Goal: Information Seeking & Learning: Learn about a topic

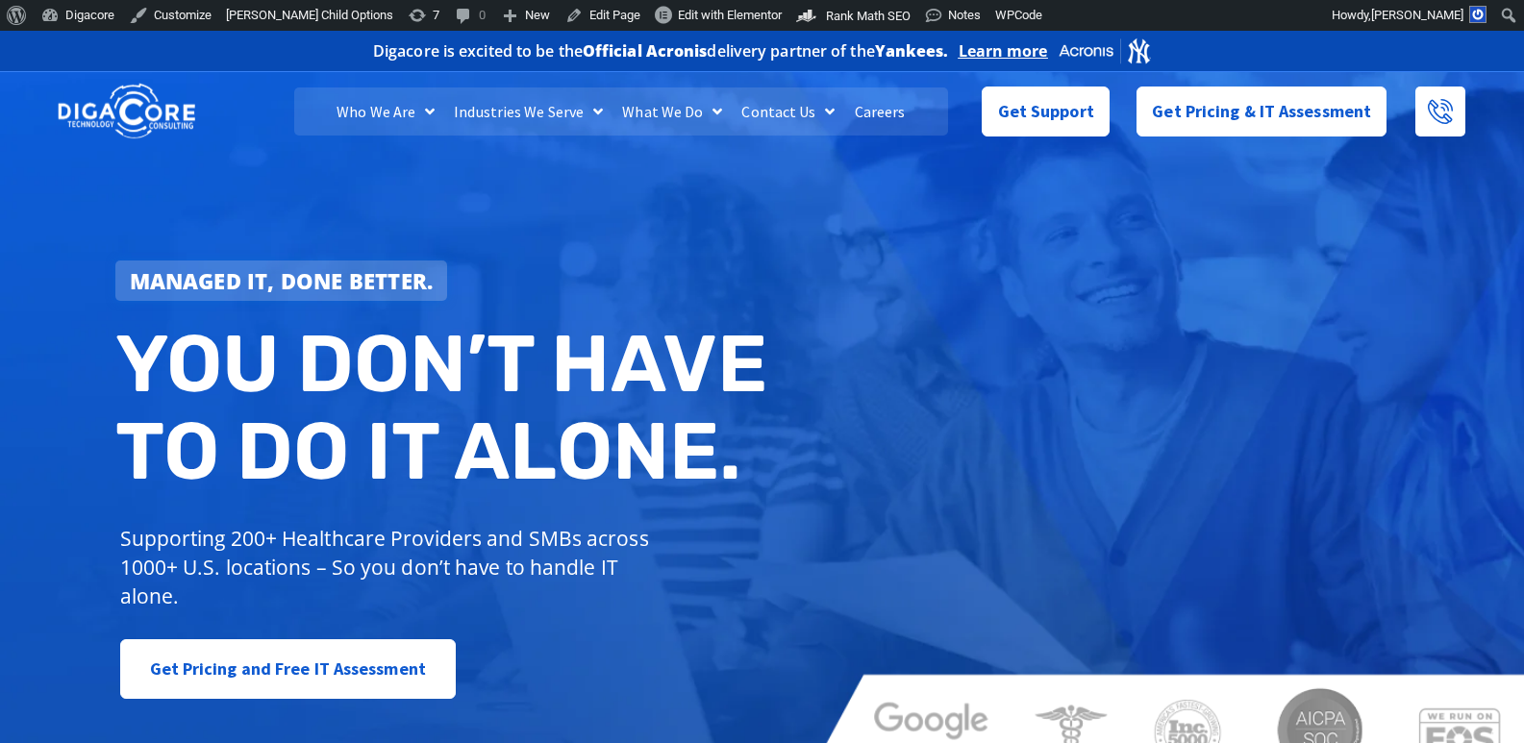
scroll to position [8857, 0]
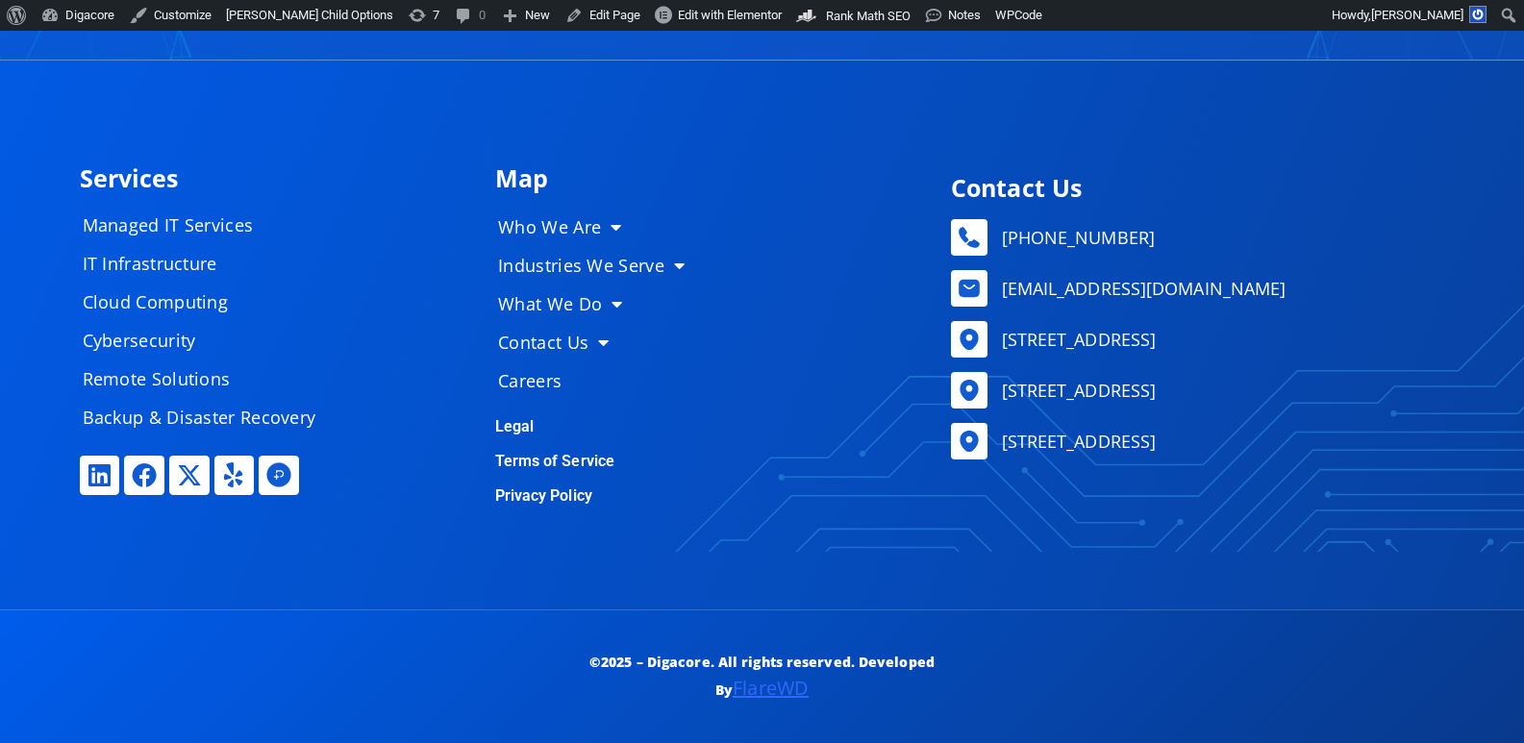
drag, startPoint x: 1537, startPoint y: 177, endPoint x: 1537, endPoint y: 781, distance: 603.7
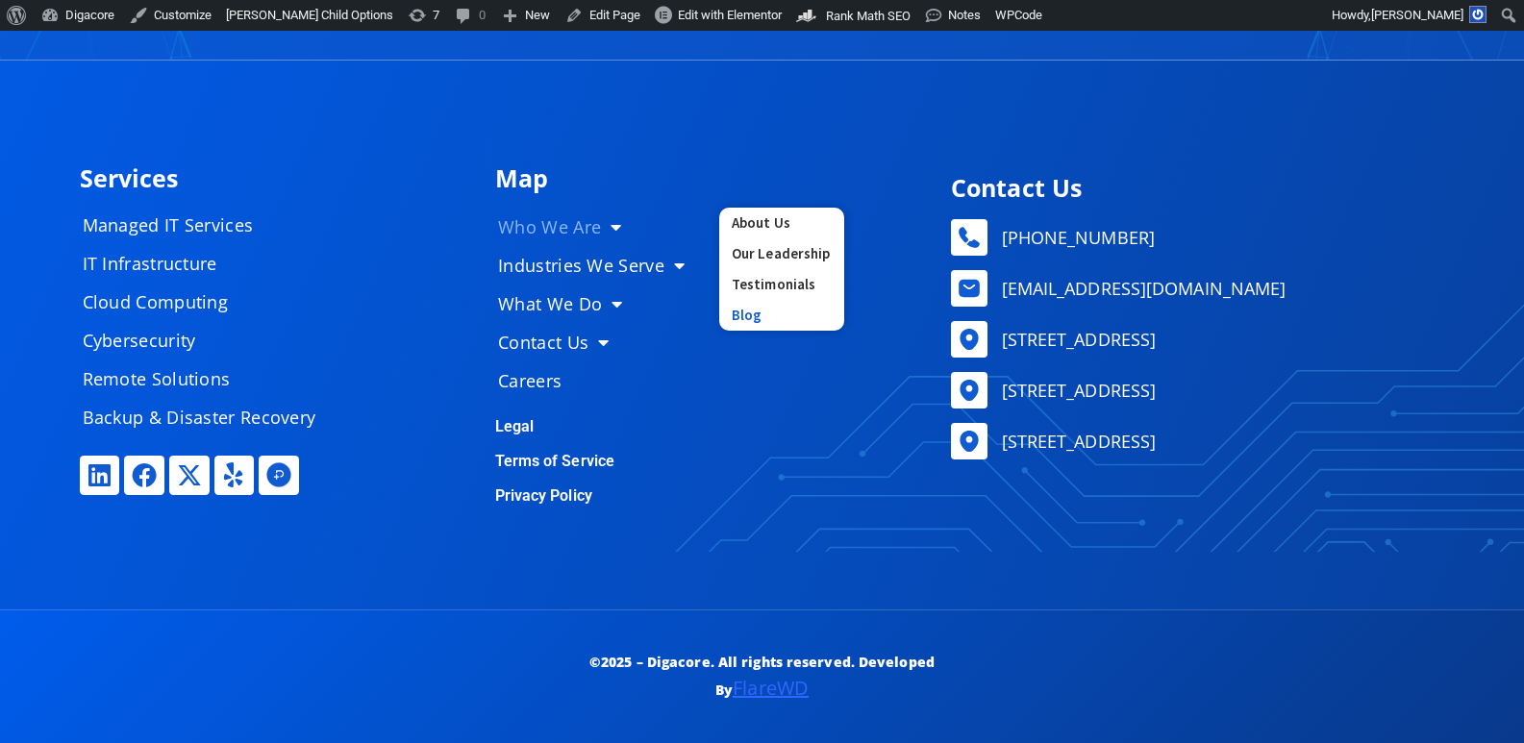
click at [743, 310] on link "Blog" at bounding box center [781, 315] width 125 height 31
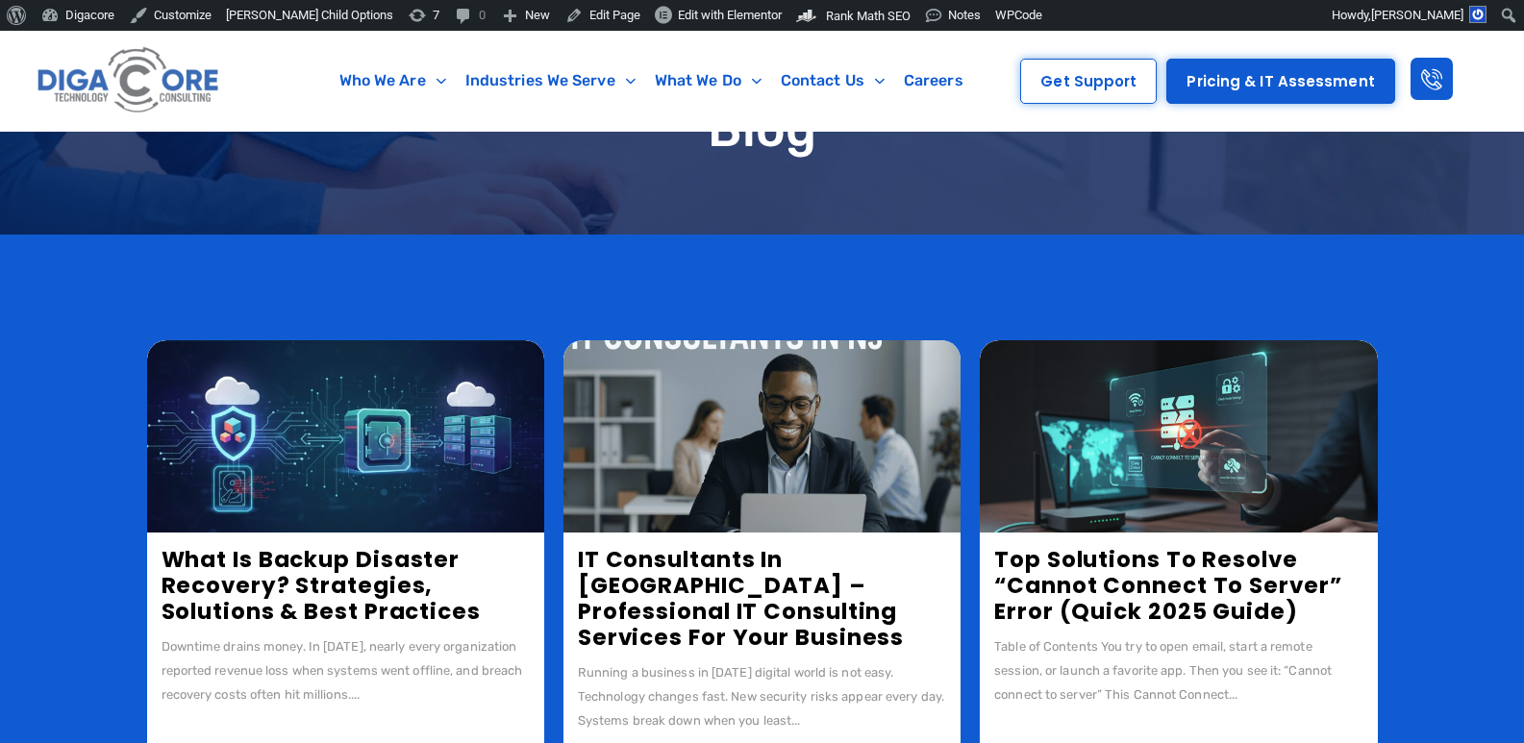
scroll to position [288, 0]
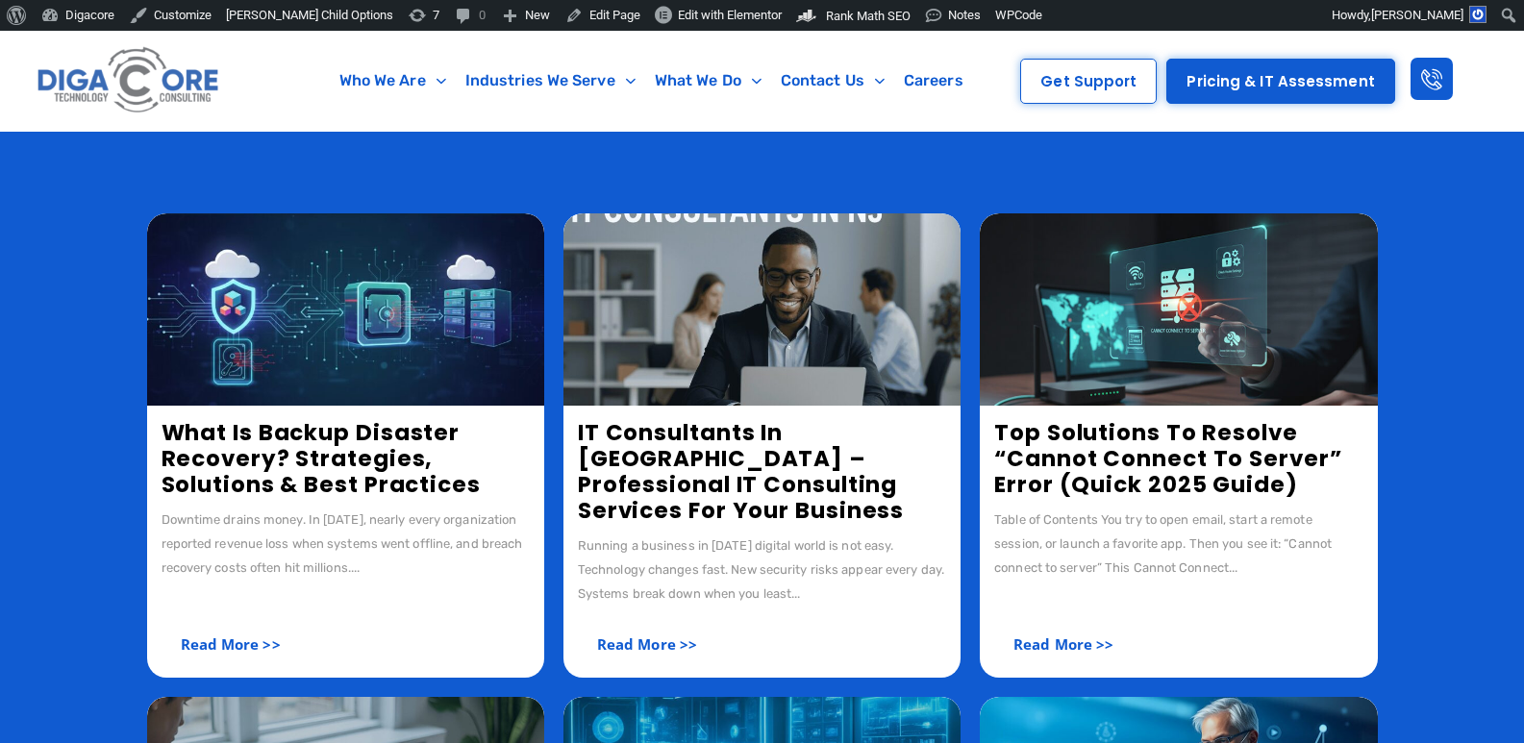
click at [340, 476] on link "What Is Backup Disaster Recovery? Strategies, Solutions & Best Practices" at bounding box center [320, 458] width 319 height 83
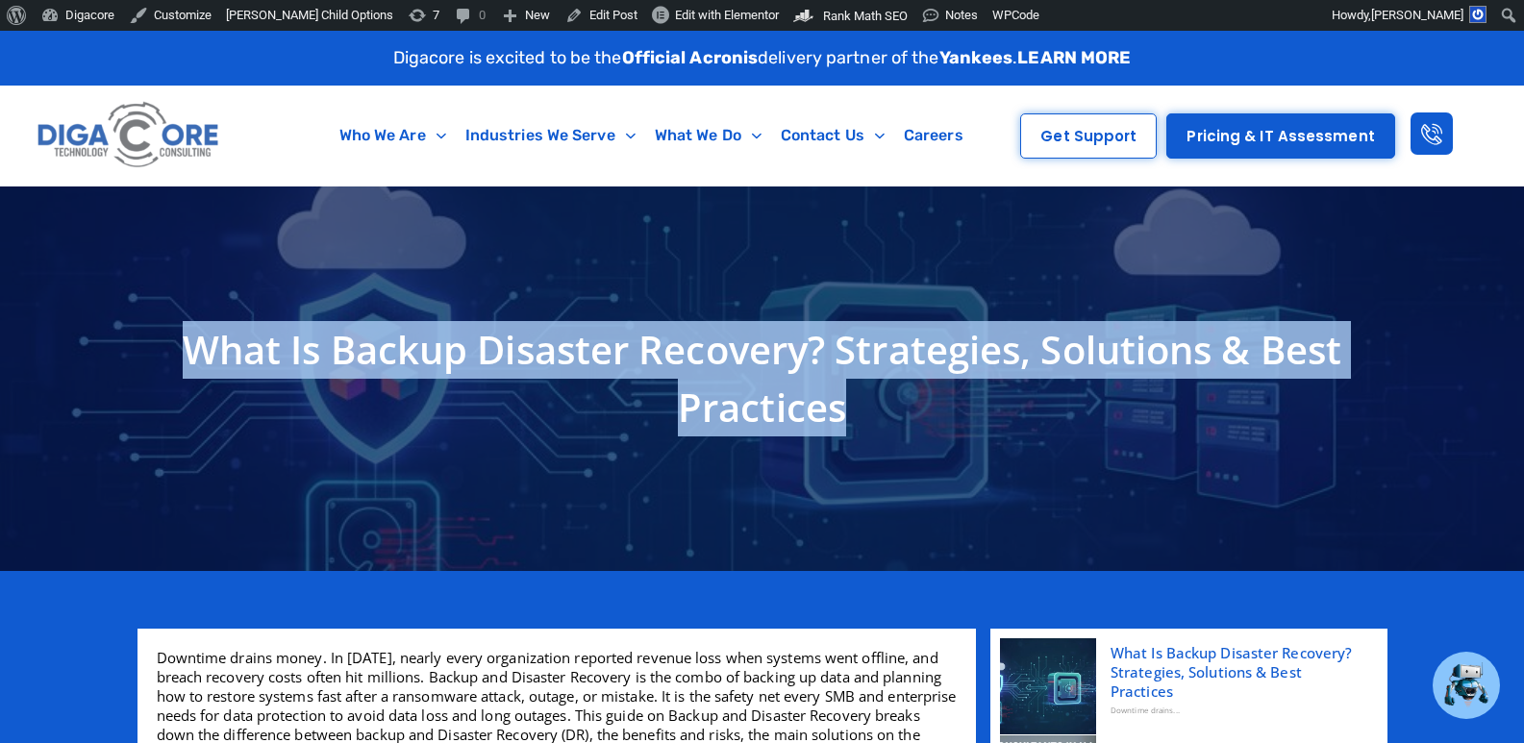
drag, startPoint x: 178, startPoint y: 353, endPoint x: 872, endPoint y: 398, distance: 695.5
click at [872, 398] on h1 "What Is Backup Disaster Recovery? Strategies, Solutions & Best Practices" at bounding box center [762, 378] width 1230 height 115
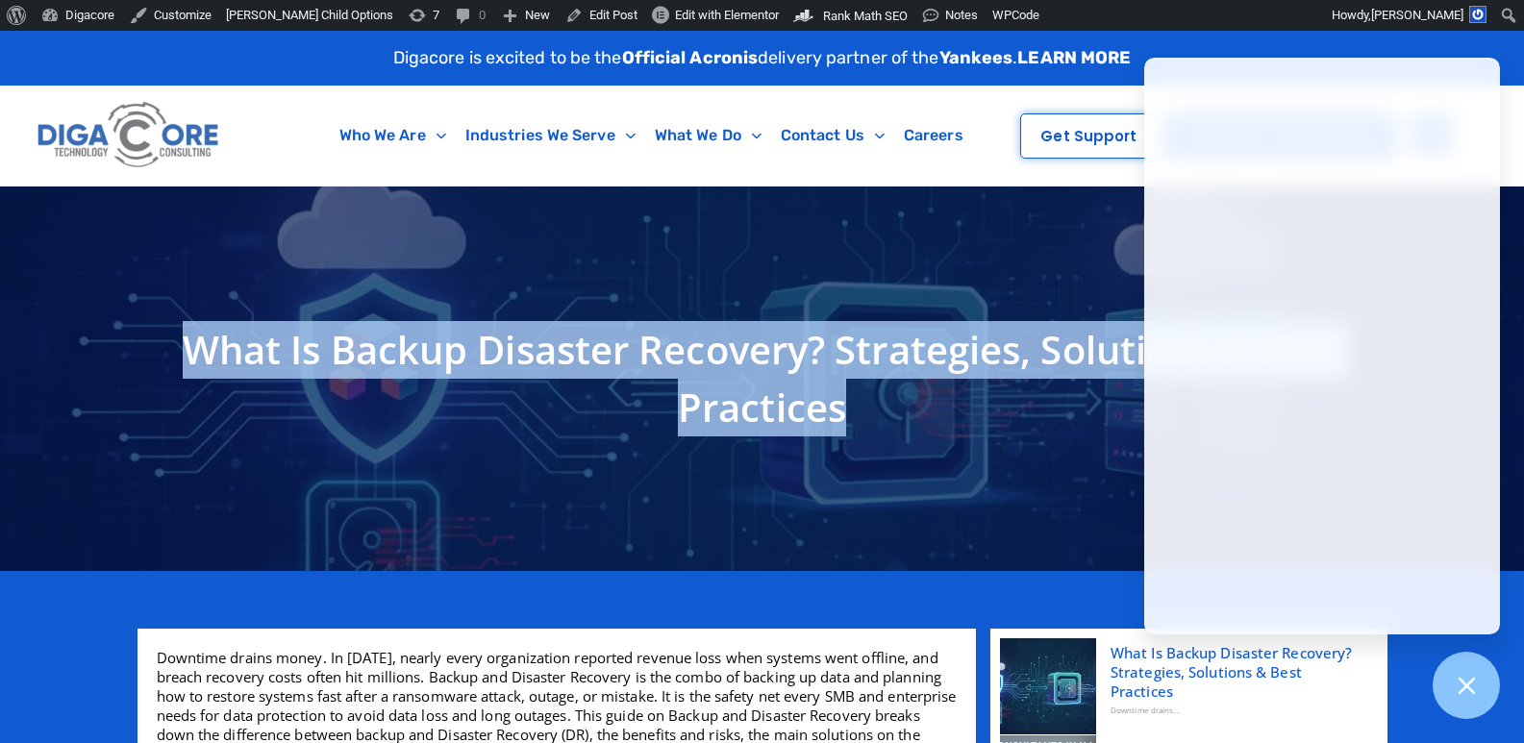
copy h1 "What Is Backup Disaster Recovery? Strategies, Solutions & Best Practices"
click at [609, 370] on h1 "What Is Backup Disaster Recovery? Strategies, Solutions & Best Practices" at bounding box center [762, 378] width 1230 height 115
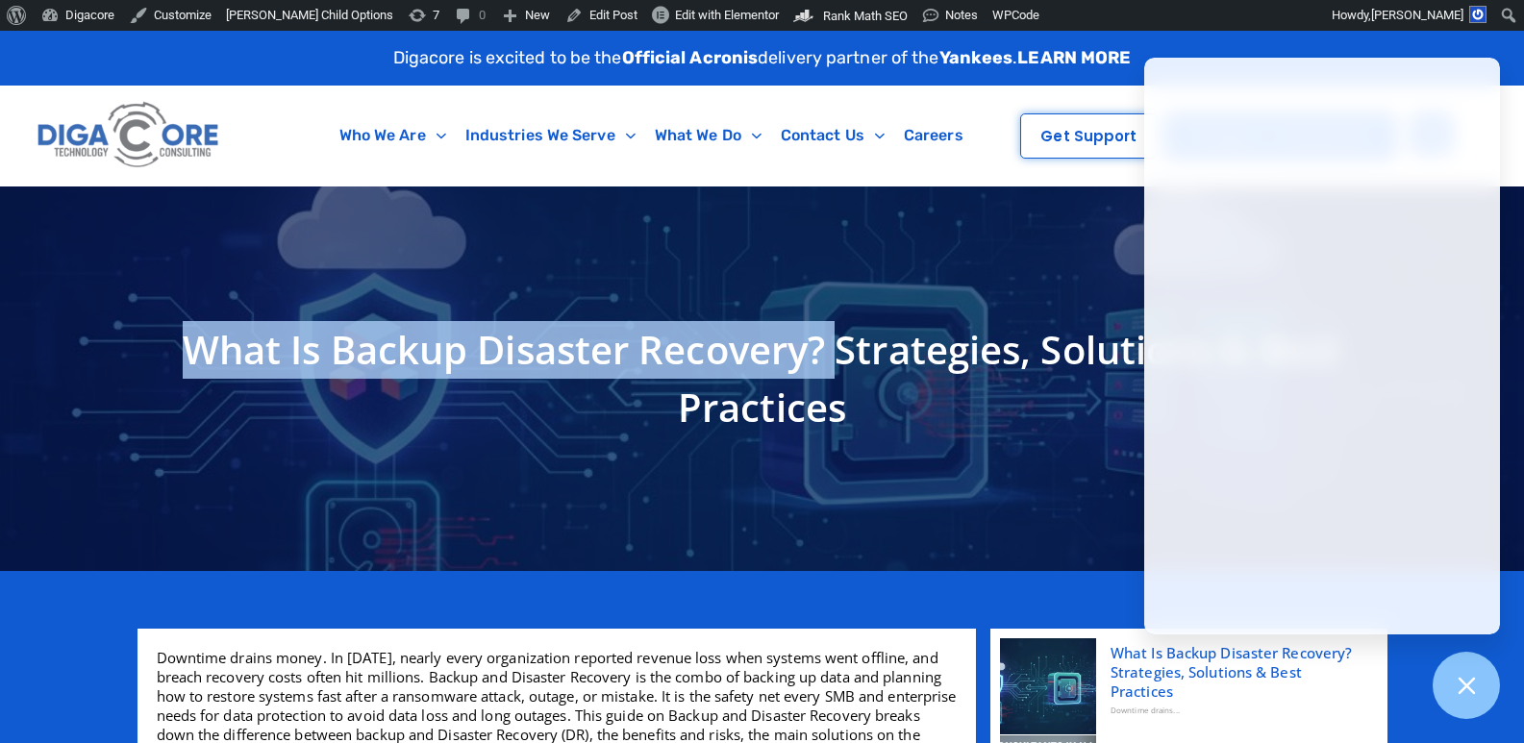
drag, startPoint x: 832, startPoint y: 341, endPoint x: 187, endPoint y: 350, distance: 644.1
click at [187, 350] on h1 "What Is Backup Disaster Recovery? Strategies, Solutions & Best Practices" at bounding box center [762, 378] width 1230 height 115
copy h1 "What Is Backup Disaster Recovery?"
drag, startPoint x: 1469, startPoint y: 694, endPoint x: 1470, endPoint y: 671, distance: 23.1
click at [1470, 693] on icon at bounding box center [1465, 685] width 25 height 25
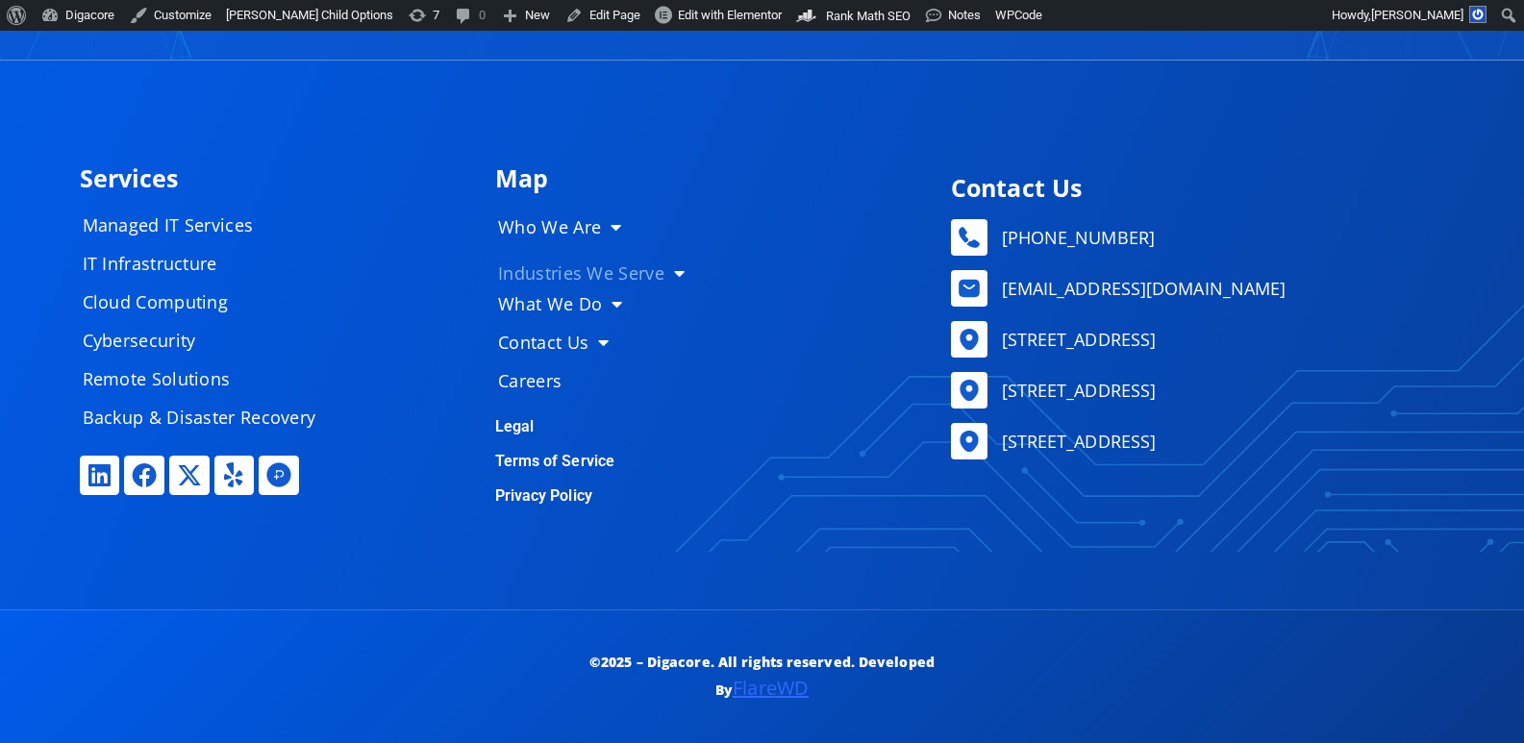
scroll to position [8848, 0]
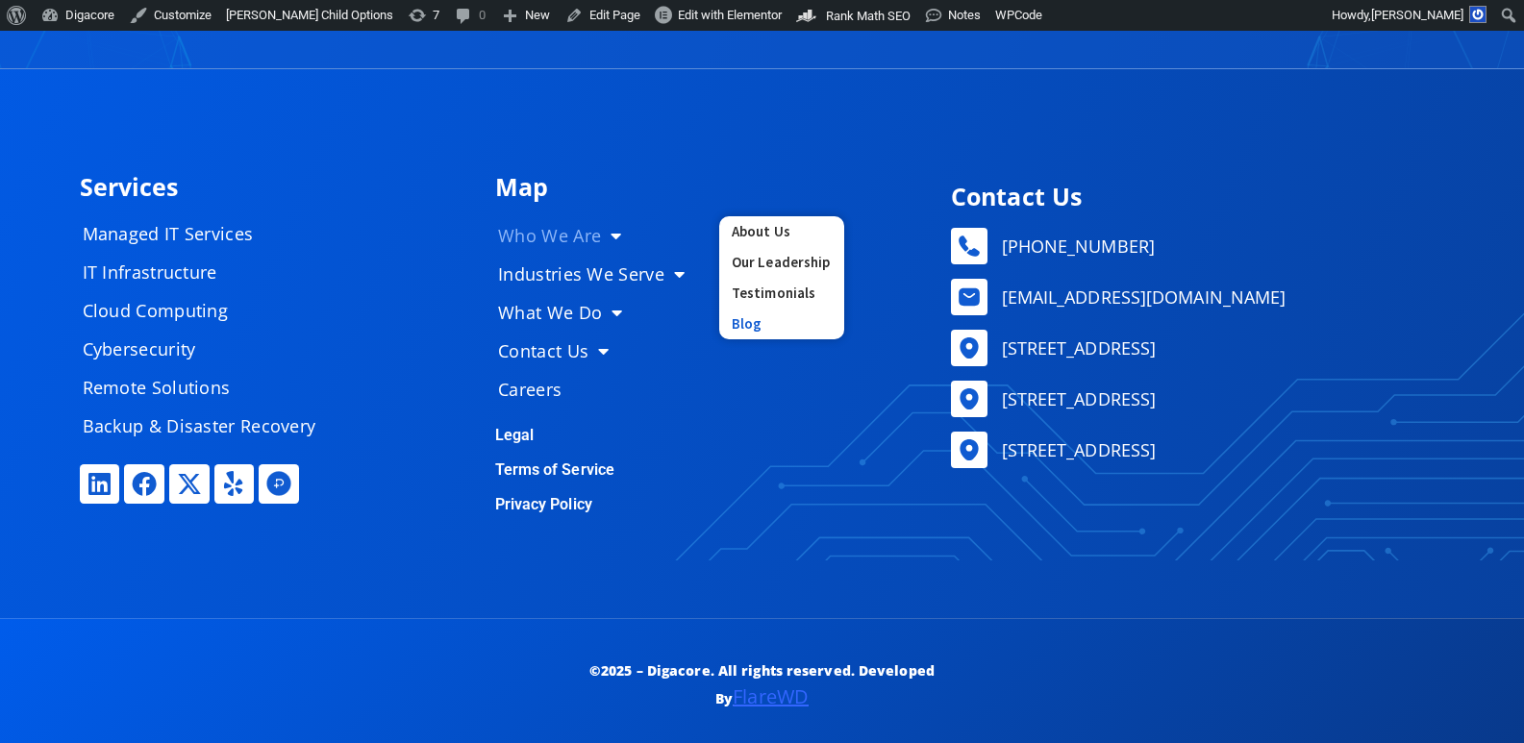
click at [749, 316] on link "Blog" at bounding box center [781, 324] width 125 height 31
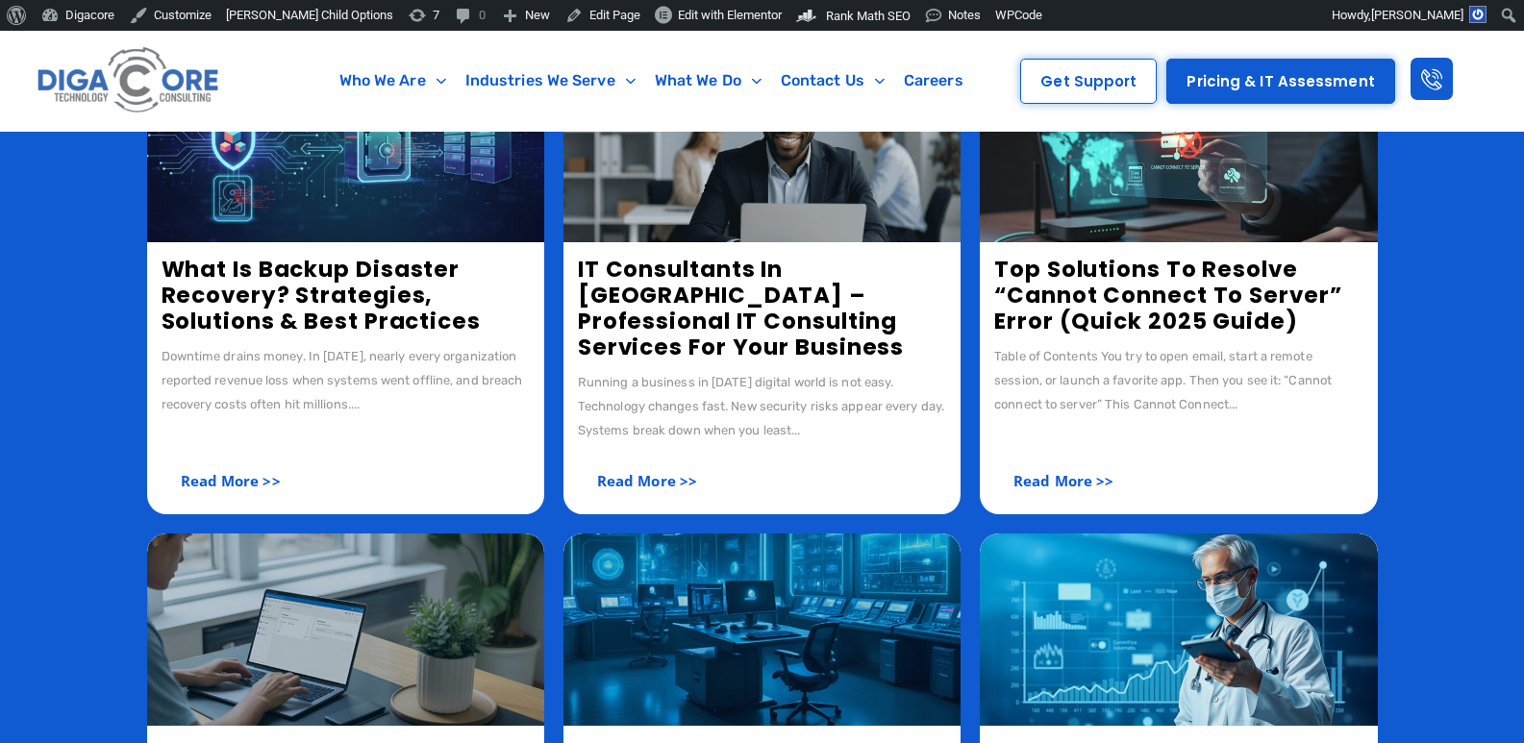
scroll to position [481, 0]
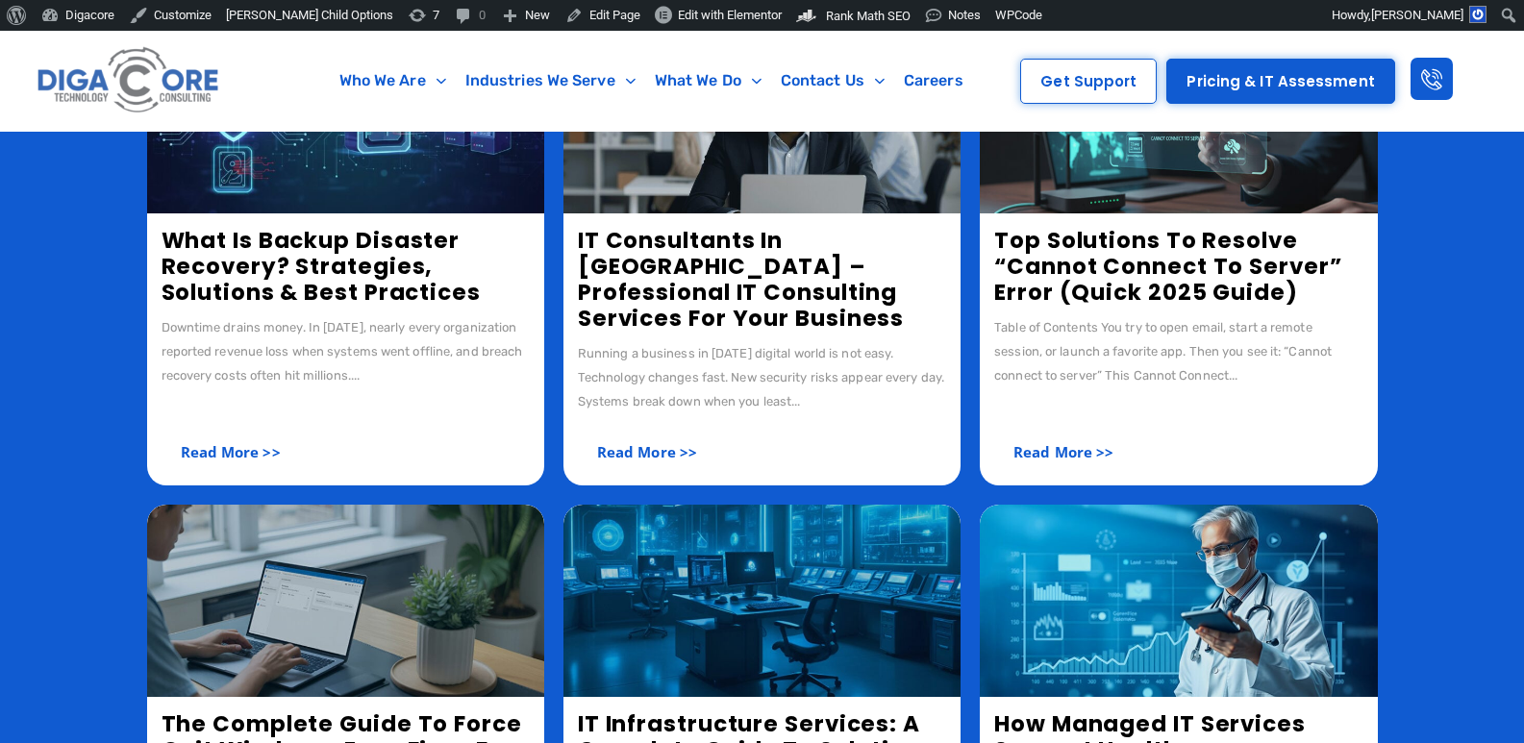
click at [678, 283] on link "IT Consultants in NJ – Professional IT Consulting Services for Your Business" at bounding box center [741, 279] width 326 height 109
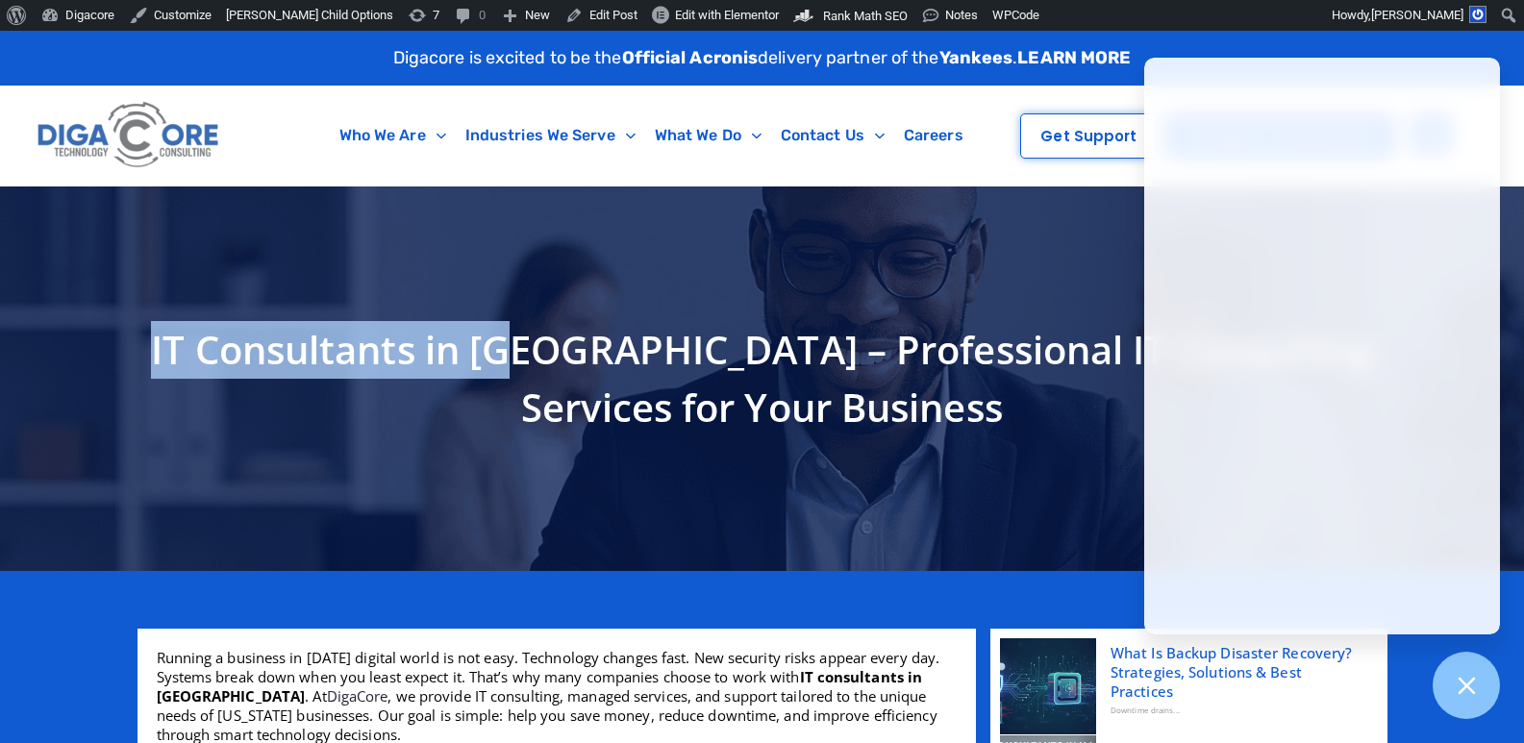
drag, startPoint x: 523, startPoint y: 352, endPoint x: 156, endPoint y: 353, distance: 367.2
click at [156, 353] on h1 "IT Consultants in [GEOGRAPHIC_DATA] – Professional IT Consulting Services for Y…" at bounding box center [762, 378] width 1230 height 115
